Goal: Task Accomplishment & Management: Manage account settings

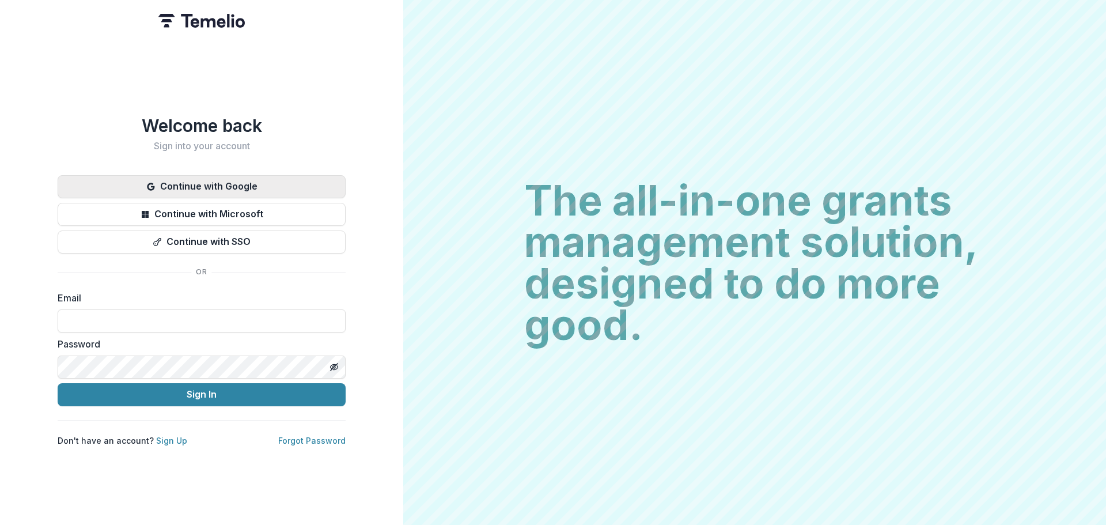
click at [240, 187] on button "Continue with Google" at bounding box center [202, 186] width 288 height 23
click at [209, 176] on button "Continue with Google" at bounding box center [202, 186] width 288 height 23
click at [234, 184] on button "Continue with Google" at bounding box center [202, 186] width 288 height 23
click at [284, 185] on button "Continue with Google" at bounding box center [202, 186] width 288 height 23
click at [406, 124] on div "The all-in-one grants management solution, designed to do more good. The all-in…" at bounding box center [754, 262] width 702 height 525
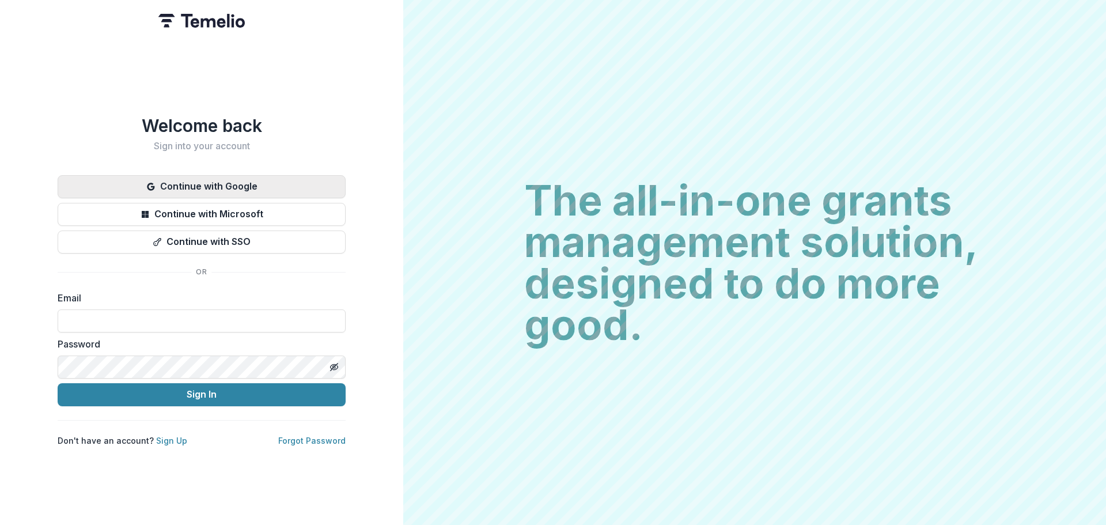
click at [190, 194] on div "Continue with Google Continue with Microsoft Continue with SSO" at bounding box center [202, 214] width 288 height 78
click at [190, 184] on button "Continue with Google" at bounding box center [202, 186] width 288 height 23
